Goal: Information Seeking & Learning: Learn about a topic

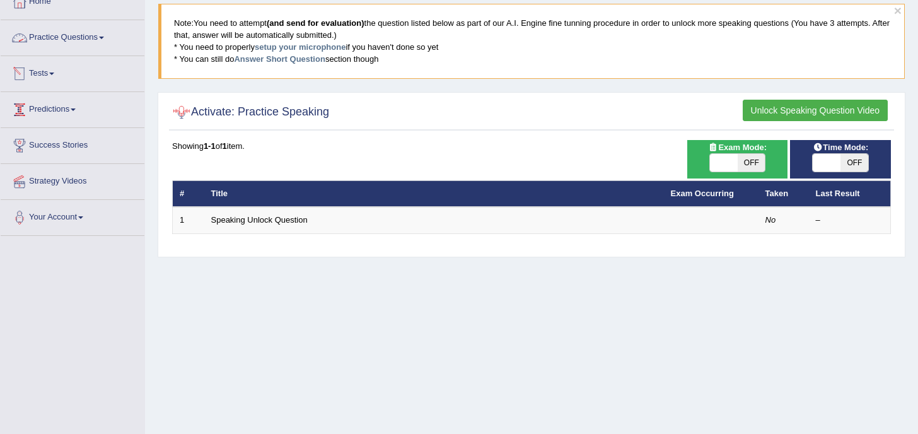
click at [62, 38] on link "Practice Questions" at bounding box center [73, 36] width 144 height 32
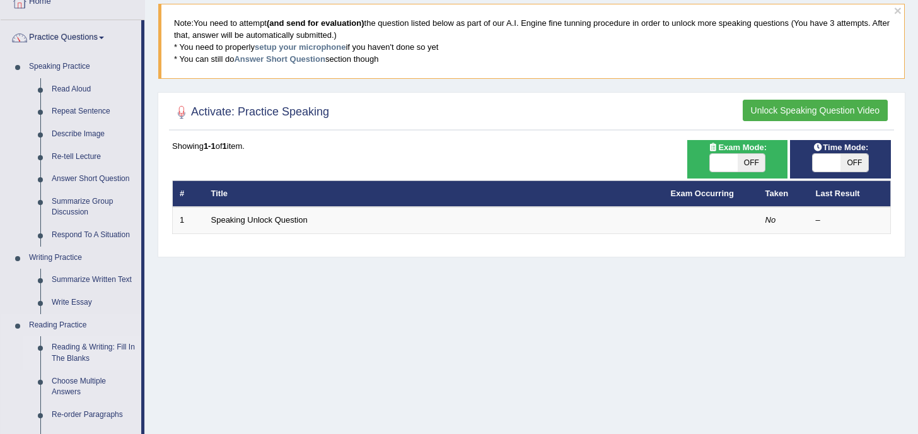
click at [81, 349] on link "Reading & Writing: Fill In The Blanks" at bounding box center [93, 352] width 95 height 33
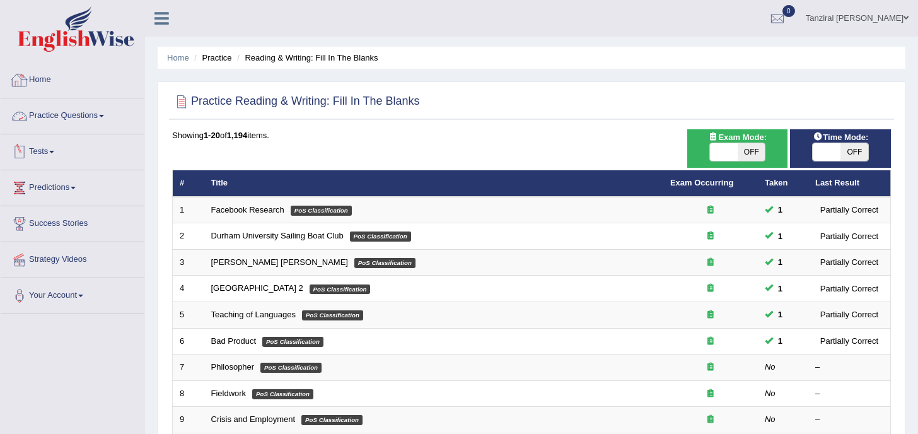
click at [70, 115] on link "Practice Questions" at bounding box center [73, 114] width 144 height 32
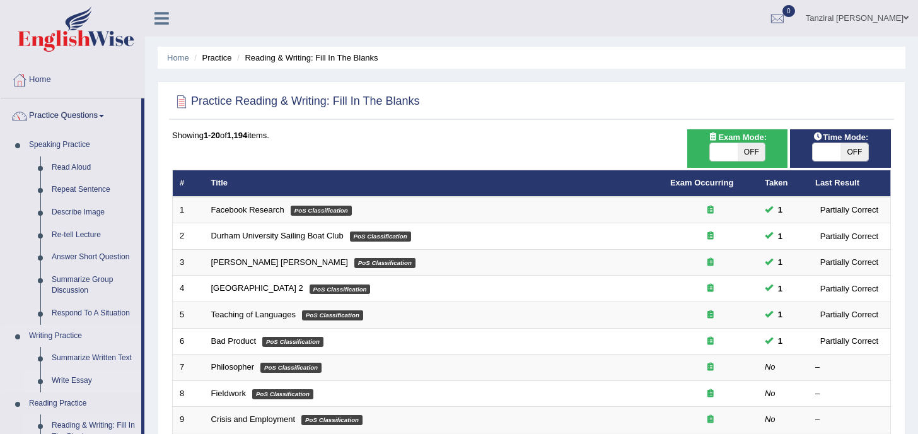
click at [82, 377] on link "Write Essay" at bounding box center [93, 381] width 95 height 23
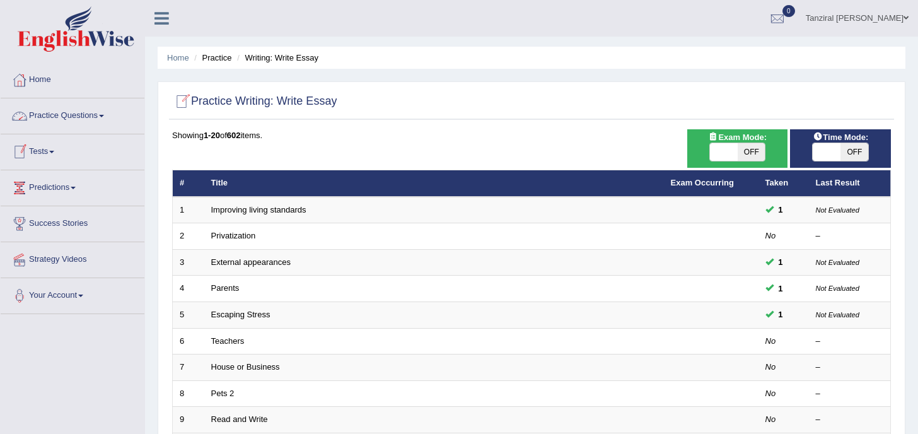
click at [106, 119] on link "Practice Questions" at bounding box center [73, 114] width 144 height 32
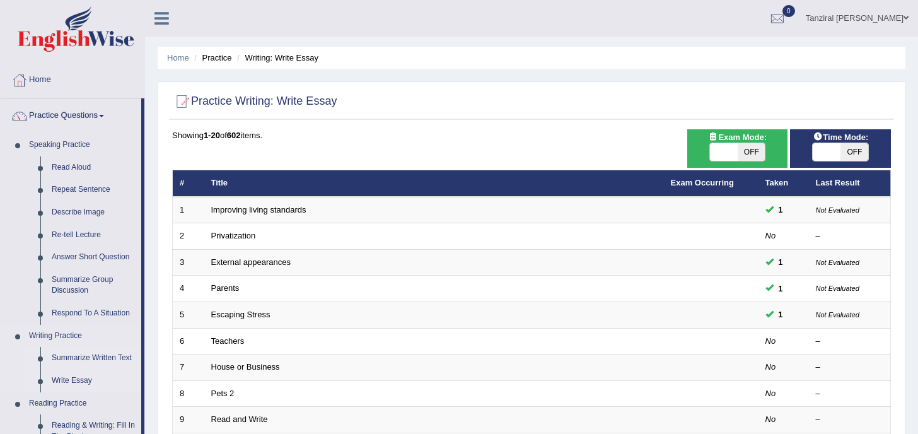
click at [101, 351] on link "Summarize Written Text" at bounding box center [93, 358] width 95 height 23
